Goal: Use online tool/utility: Utilize a website feature to perform a specific function

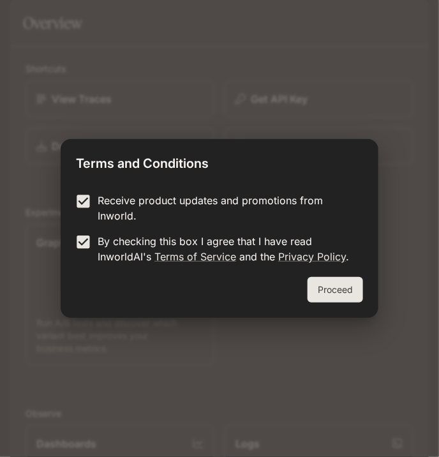
click at [332, 282] on button "Proceed" at bounding box center [334, 290] width 55 height 26
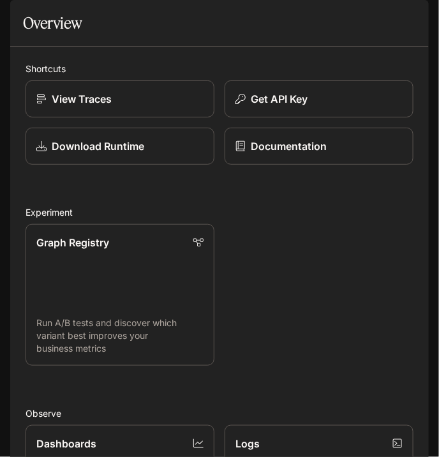
scroll to position [15, 0]
click at [163, 106] on div "View Traces" at bounding box center [119, 98] width 167 height 15
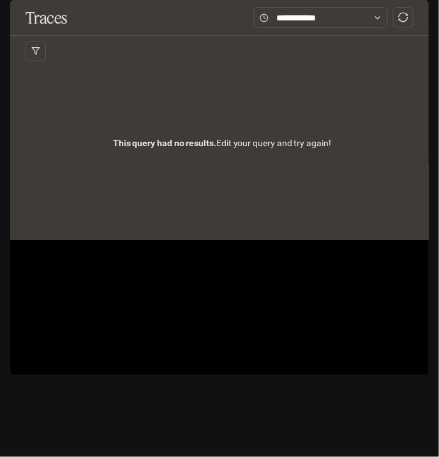
click at [20, 15] on icon "open drawer" at bounding box center [21, 17] width 13 height 13
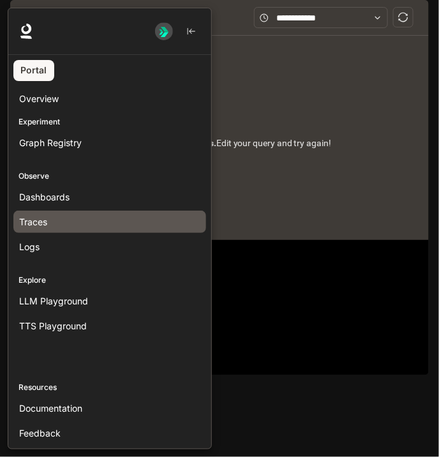
click at [249, 123] on div at bounding box center [227, 228] width 439 height 441
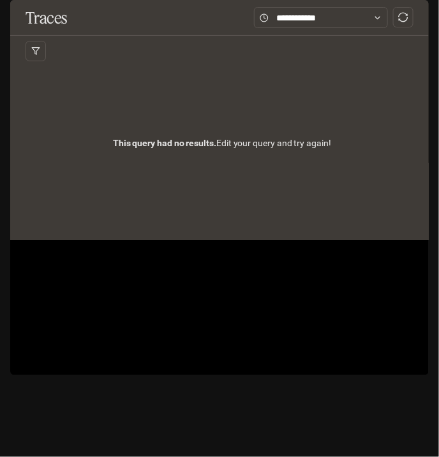
click at [233, 19] on div "Default" at bounding box center [230, 18] width 385 height 26
click at [296, 3] on div "Default Documentation Documentation" at bounding box center [219, 18] width 439 height 36
click at [405, 22] on icon "sync" at bounding box center [403, 17] width 10 height 10
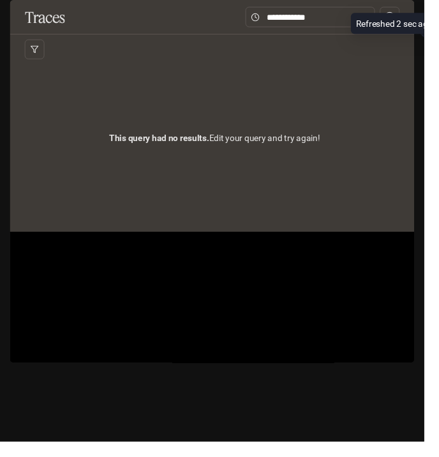
click at [382, 22] on icon at bounding box center [377, 17] width 9 height 9
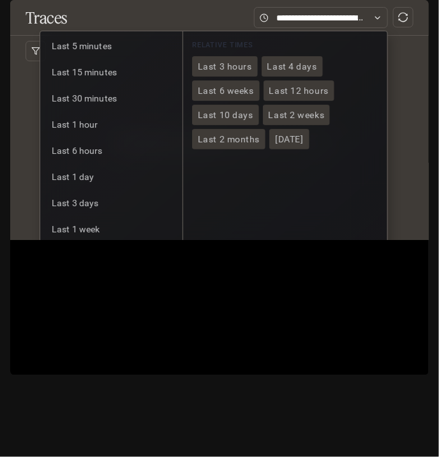
click at [333, 24] on div "Default" at bounding box center [230, 18] width 385 height 26
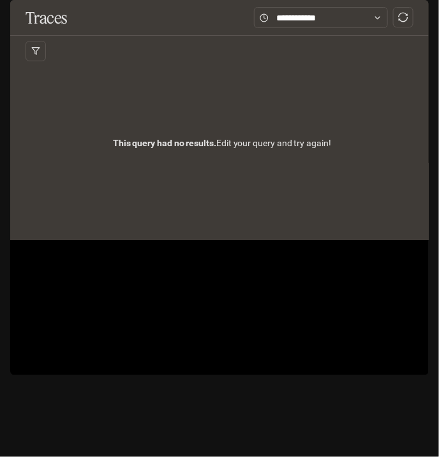
click at [355, 24] on div "Default" at bounding box center [230, 18] width 385 height 26
click at [84, 17] on p "Default" at bounding box center [73, 18] width 31 height 11
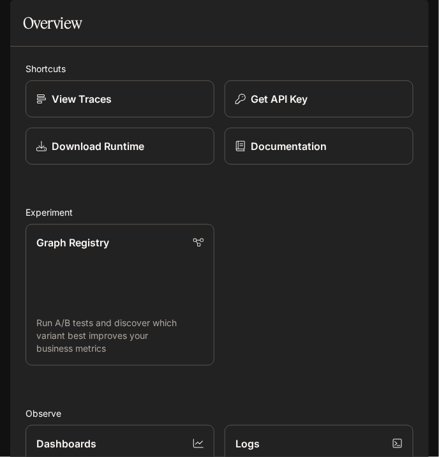
scroll to position [523, 0]
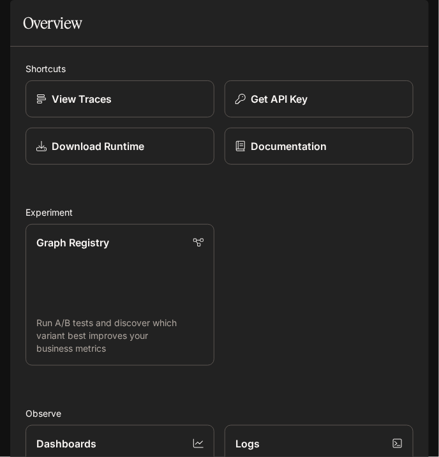
click at [150, 451] on div "Dashboards" at bounding box center [119, 442] width 167 height 15
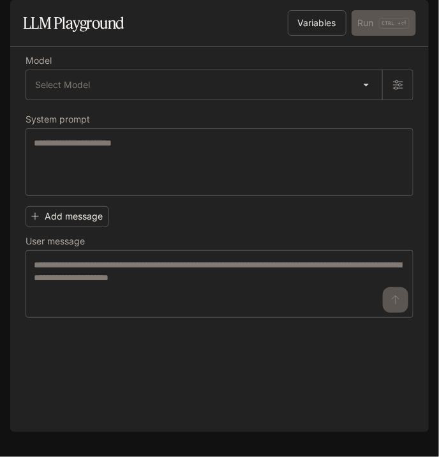
click at [356, 115] on body "Skip to main content Default Documentation Documentation Portal Overview Experi…" at bounding box center [219, 228] width 439 height 457
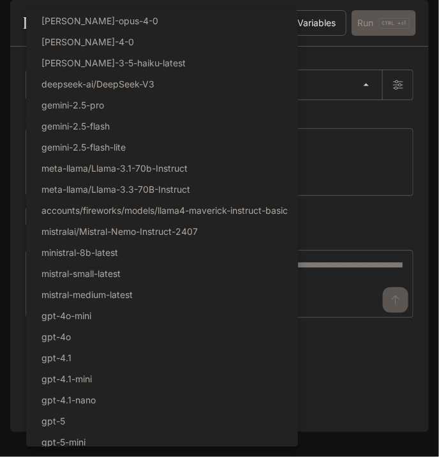
click at [360, 326] on div at bounding box center [219, 228] width 439 height 457
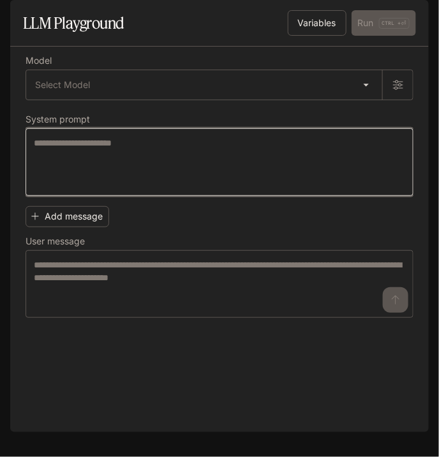
click at [328, 179] on textarea at bounding box center [219, 161] width 371 height 51
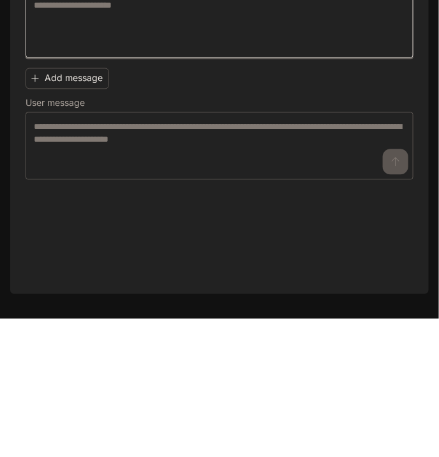
scroll to position [61, 0]
